Goal: Task Accomplishment & Management: Manage account settings

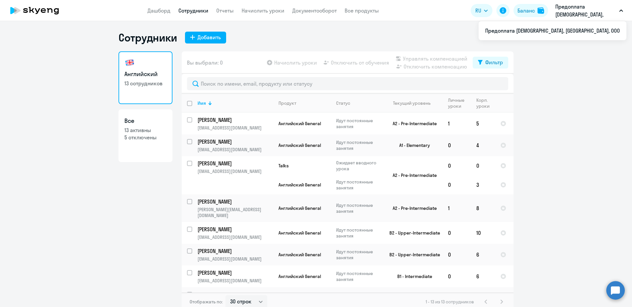
select select "30"
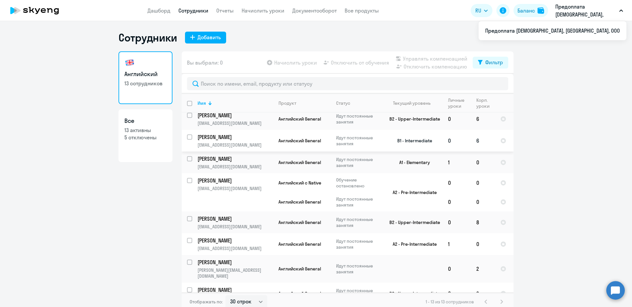
scroll to position [4, 0]
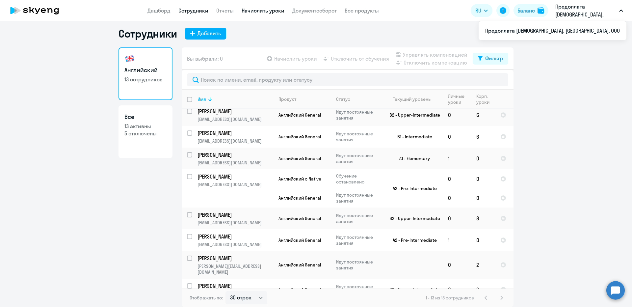
click at [271, 11] on link "Начислить уроки" at bounding box center [263, 10] width 43 height 7
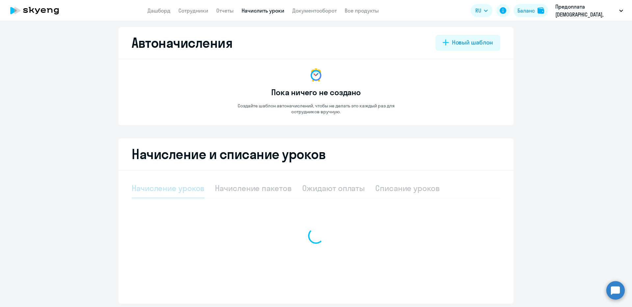
select select "10"
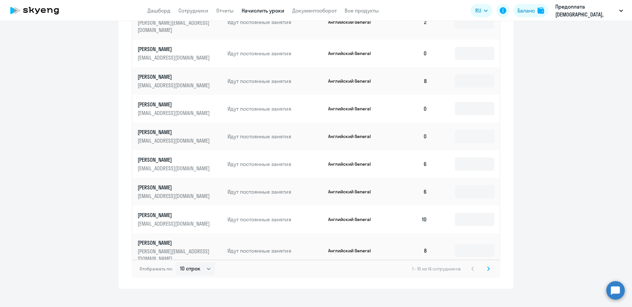
scroll to position [306, 0]
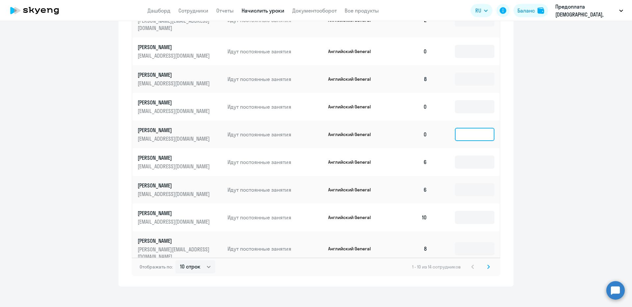
click at [456, 128] on input at bounding box center [475, 134] width 40 height 13
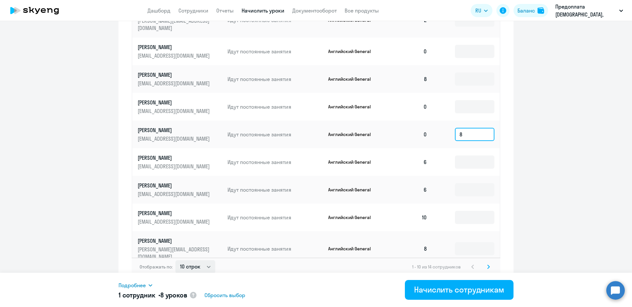
type input "8"
select select "30"
click at [176, 260] on select "10 строк 30 строк 50 строк" at bounding box center [196, 266] width 40 height 13
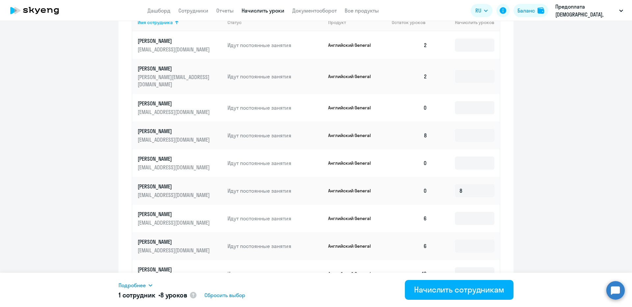
scroll to position [227, 0]
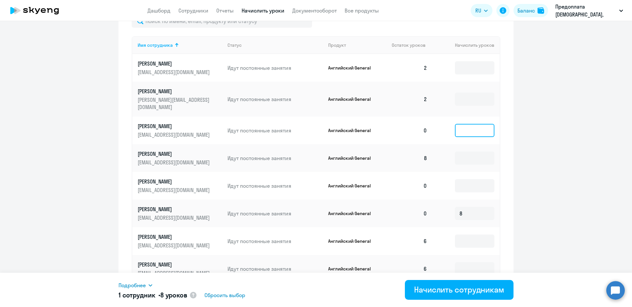
drag, startPoint x: 450, startPoint y: 122, endPoint x: 458, endPoint y: 130, distance: 11.9
click at [455, 124] on input at bounding box center [475, 130] width 40 height 13
type input "8"
click at [457, 95] on input at bounding box center [475, 99] width 40 height 13
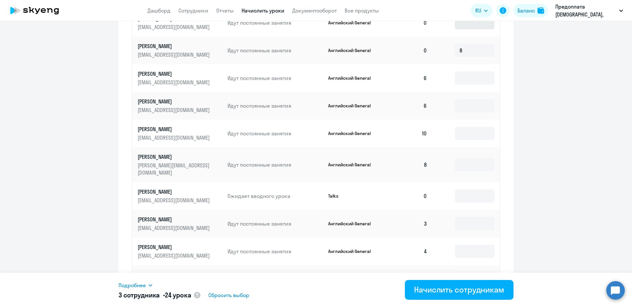
scroll to position [312, 0]
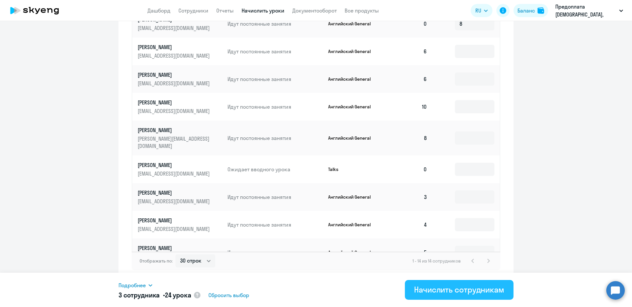
type input "8"
click at [450, 290] on div "Начислить сотрудникам" at bounding box center [459, 289] width 90 height 11
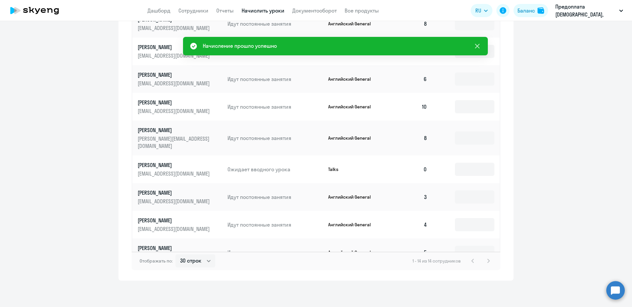
click at [476, 45] on icon at bounding box center [478, 46] width 8 height 8
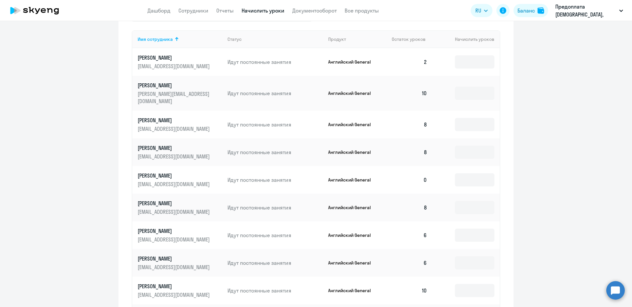
scroll to position [194, 0]
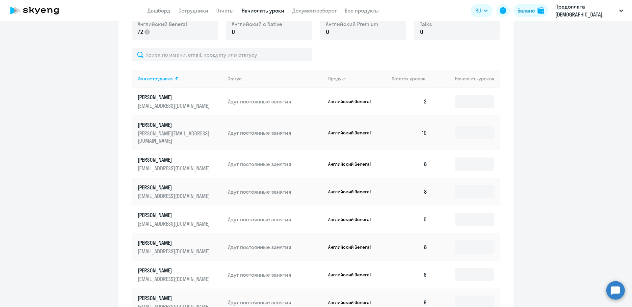
click at [450, 306] on td at bounding box center [466, 303] width 67 height 28
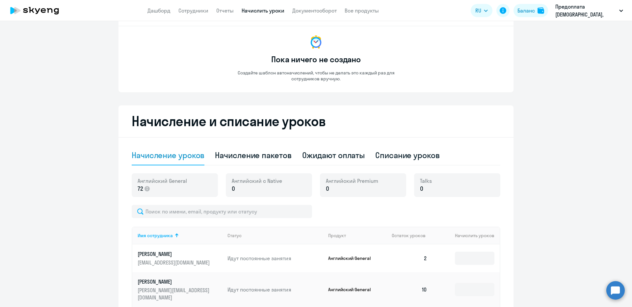
scroll to position [36, 0]
